Goal: Find specific page/section: Find specific page/section

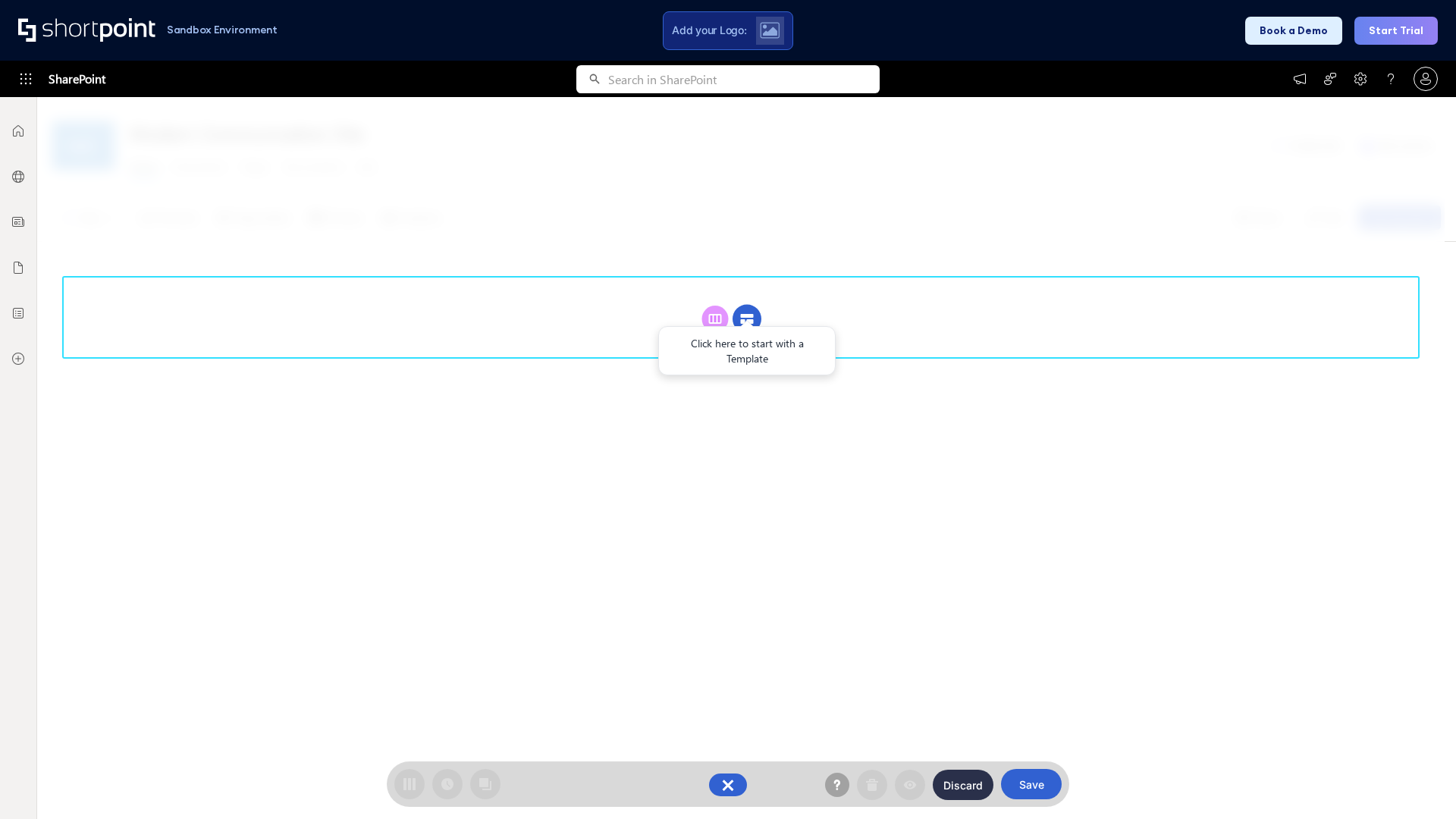
click at [747, 319] on circle at bounding box center [746, 319] width 29 height 29
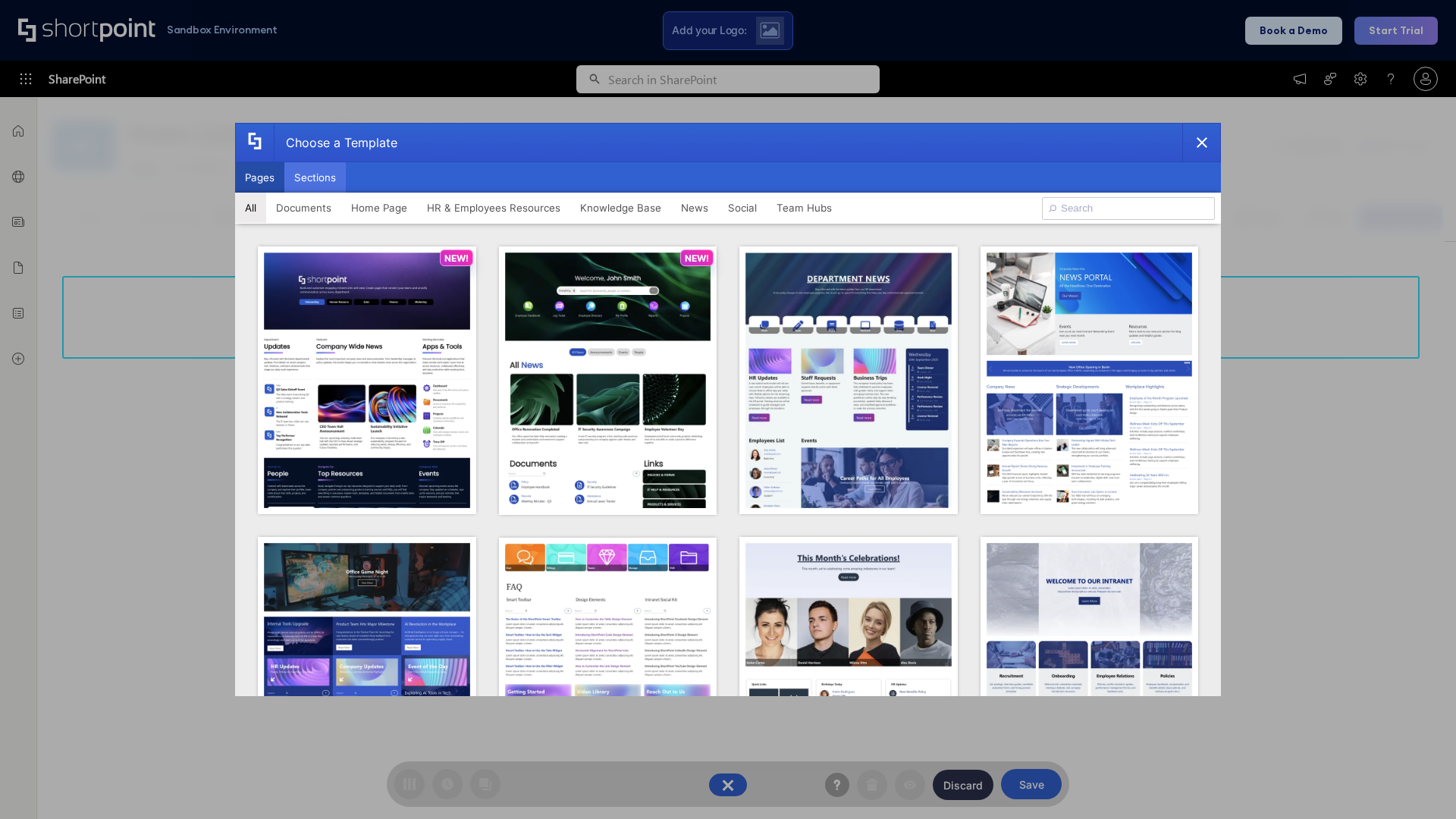
click at [315, 178] on button "Sections" at bounding box center [315, 178] width 62 height 30
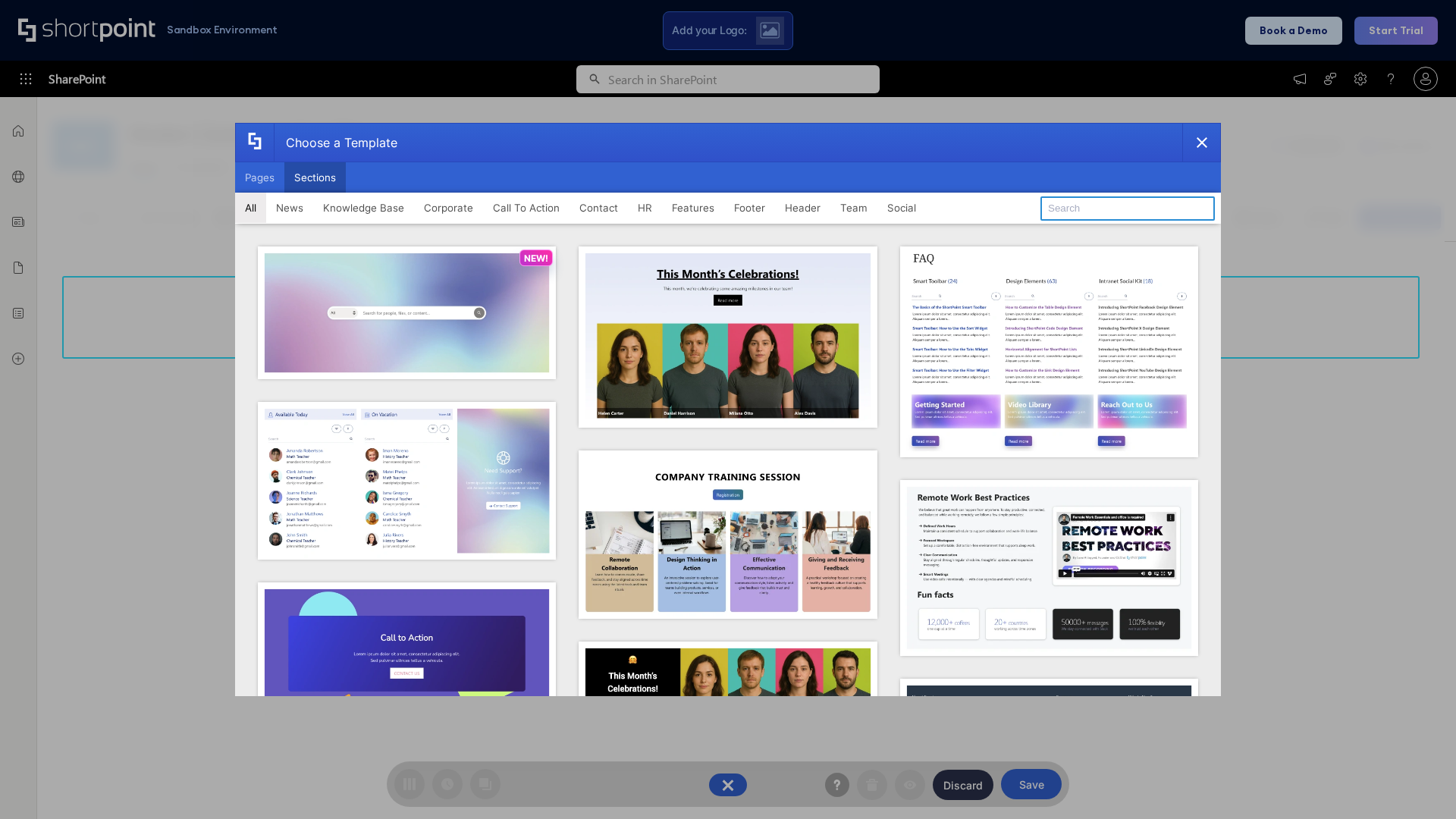
type input "Meet The Team 2"
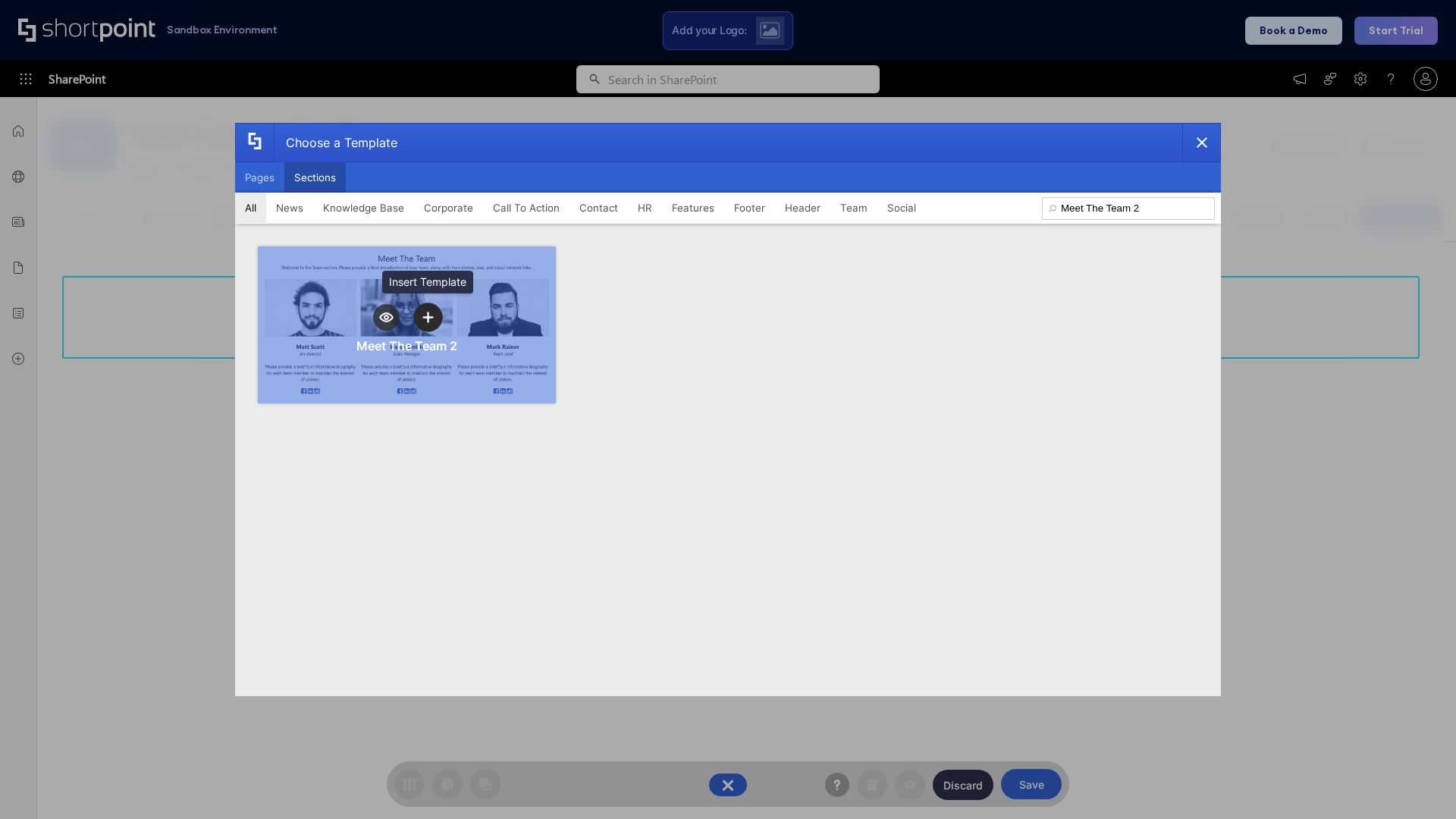
click at [427, 317] on icon "template selector" at bounding box center [427, 316] width 10 height 10
